Goal: Transaction & Acquisition: Download file/media

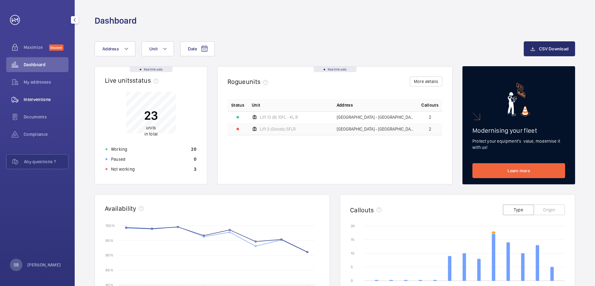
click at [51, 103] on div "Interventions" at bounding box center [37, 99] width 62 height 15
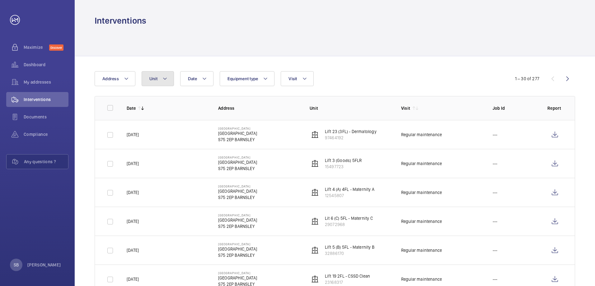
click at [164, 81] on mat-icon at bounding box center [164, 78] width 5 height 7
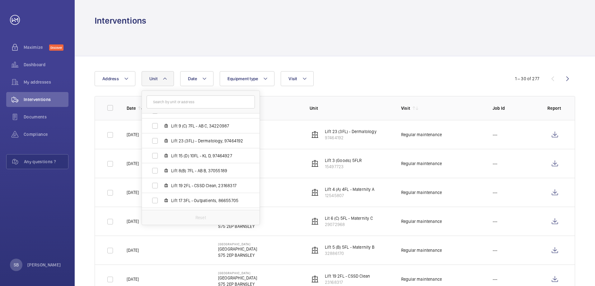
scroll to position [262, 0]
click at [186, 202] on span "Lift 24 Platform, CDC (off site), 56598387" at bounding box center [207, 203] width 72 height 6
click at [161, 202] on input "Lift 24 Platform, CDC (off site), 56598387" at bounding box center [155, 202] width 12 height 12
checkbox input "true"
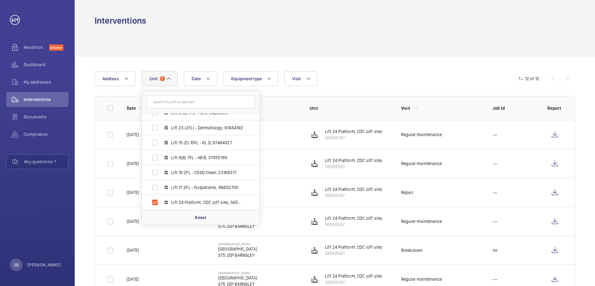
click at [469, 130] on td "Regular maintenance" at bounding box center [437, 134] width 92 height 29
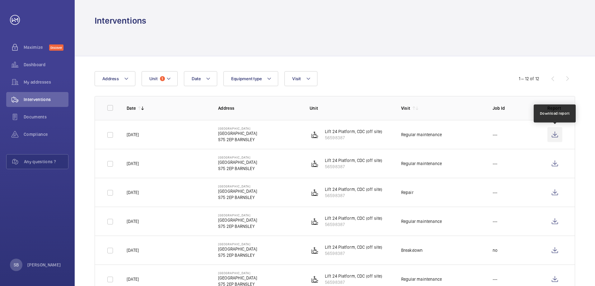
click at [560, 137] on wm-front-icon-button at bounding box center [554, 134] width 15 height 15
